Goal: Information Seeking & Learning: Learn about a topic

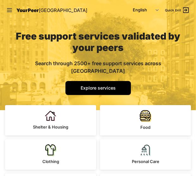
scroll to position [32, 0]
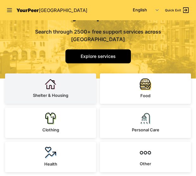
click at [61, 74] on link "Shelter & Housing" at bounding box center [50, 88] width 91 height 30
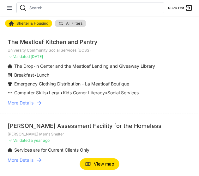
scroll to position [569, 0]
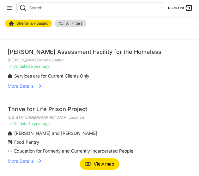
click at [46, 115] on p "[US_STATE][GEOGRAPHIC_DATA] Location" at bounding box center [100, 117] width 184 height 5
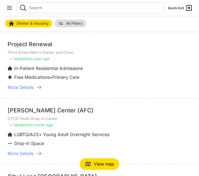
scroll to position [709, 0]
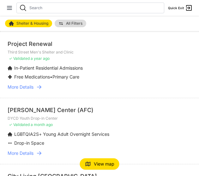
select select "recentlyUpdated"
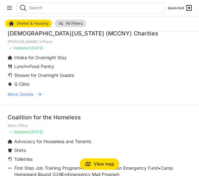
scroll to position [446, 0]
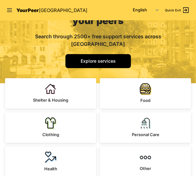
scroll to position [32, 0]
